Goal: Unclear: Unclear

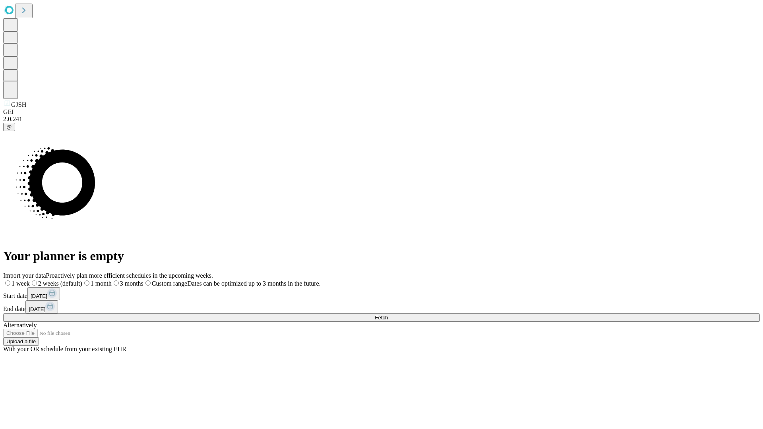
click at [388, 315] on span "Fetch" at bounding box center [381, 318] width 13 height 6
